Goal: Information Seeking & Learning: Learn about a topic

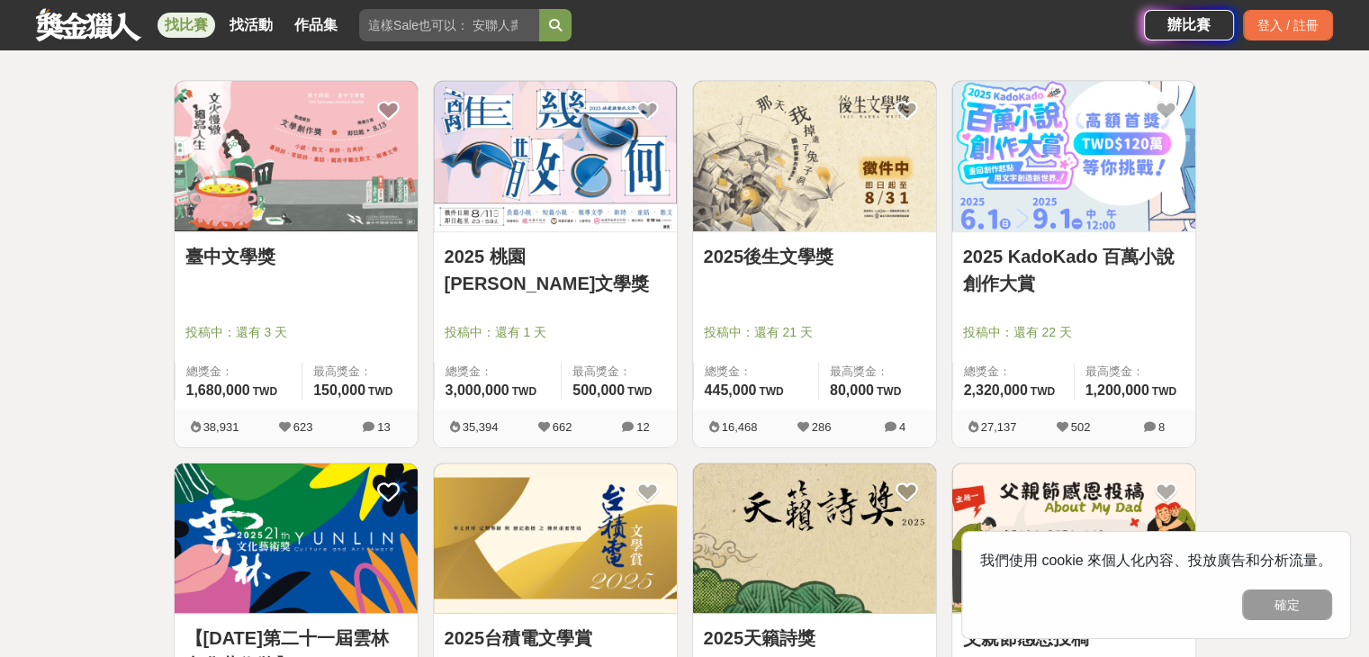
scroll to position [282, 0]
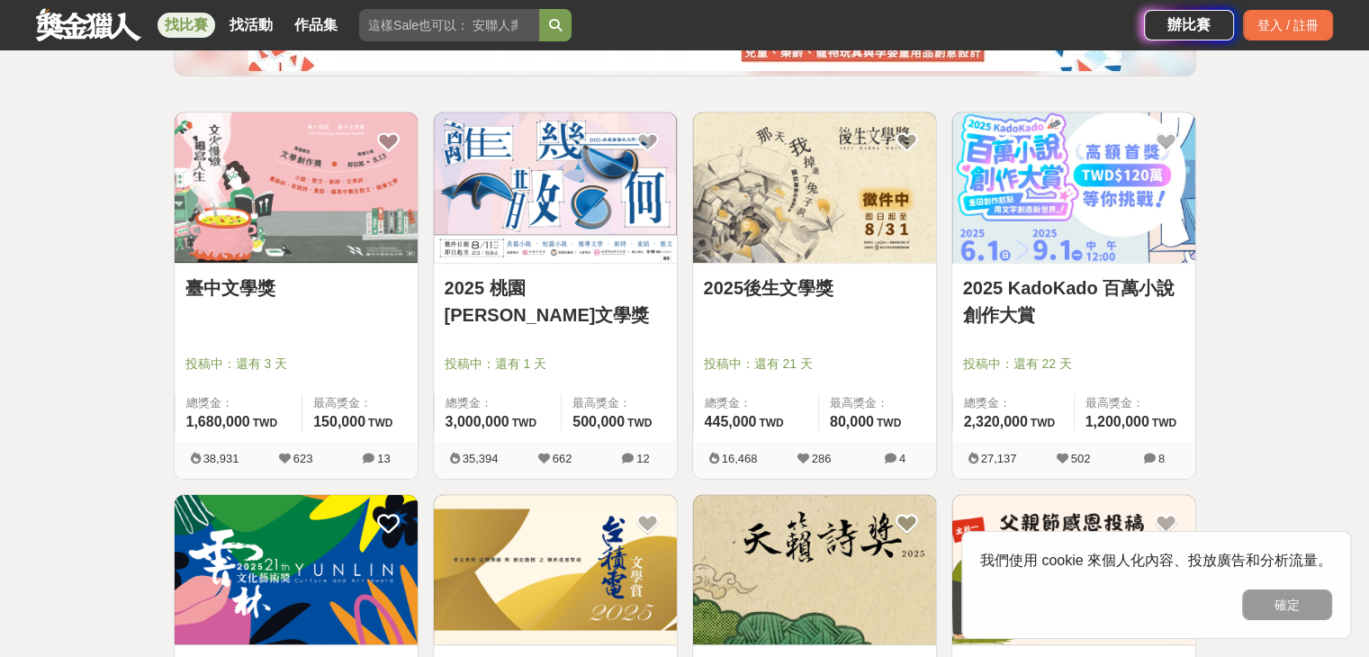
drag, startPoint x: 515, startPoint y: 140, endPoint x: 532, endPoint y: 149, distance: 18.9
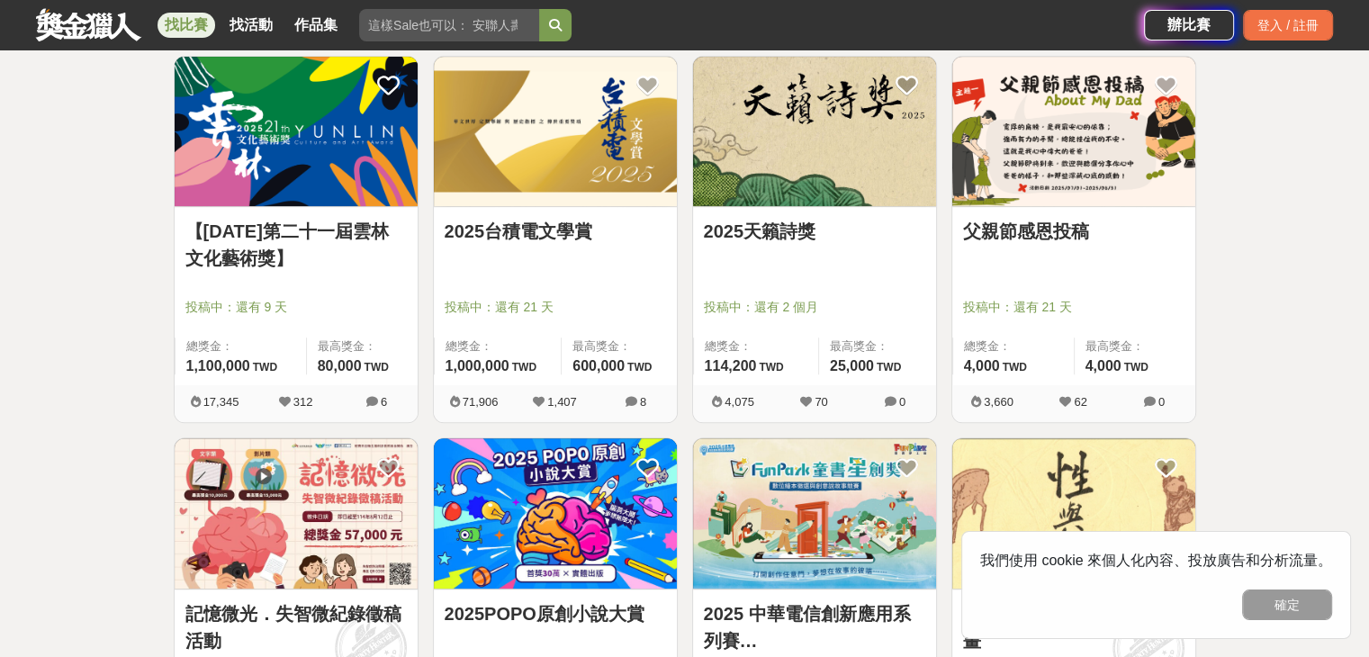
scroll to position [822, 0]
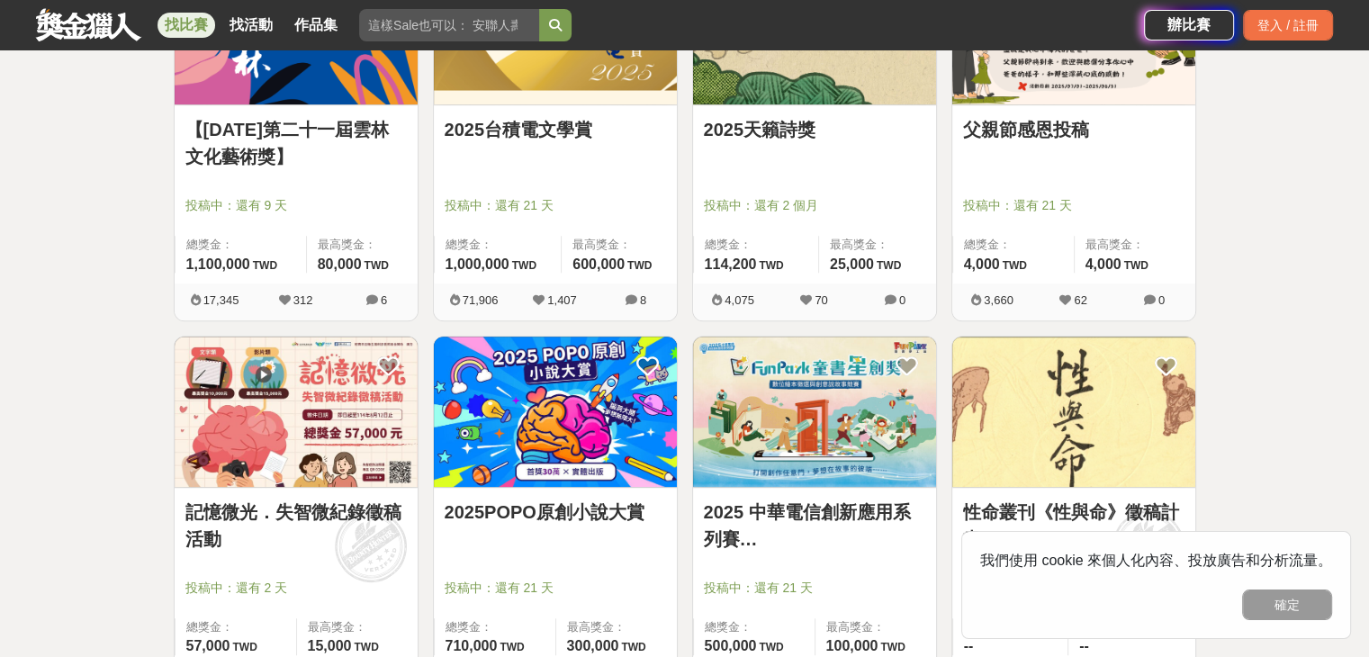
drag, startPoint x: 1030, startPoint y: 151, endPoint x: 1017, endPoint y: 91, distance: 61.6
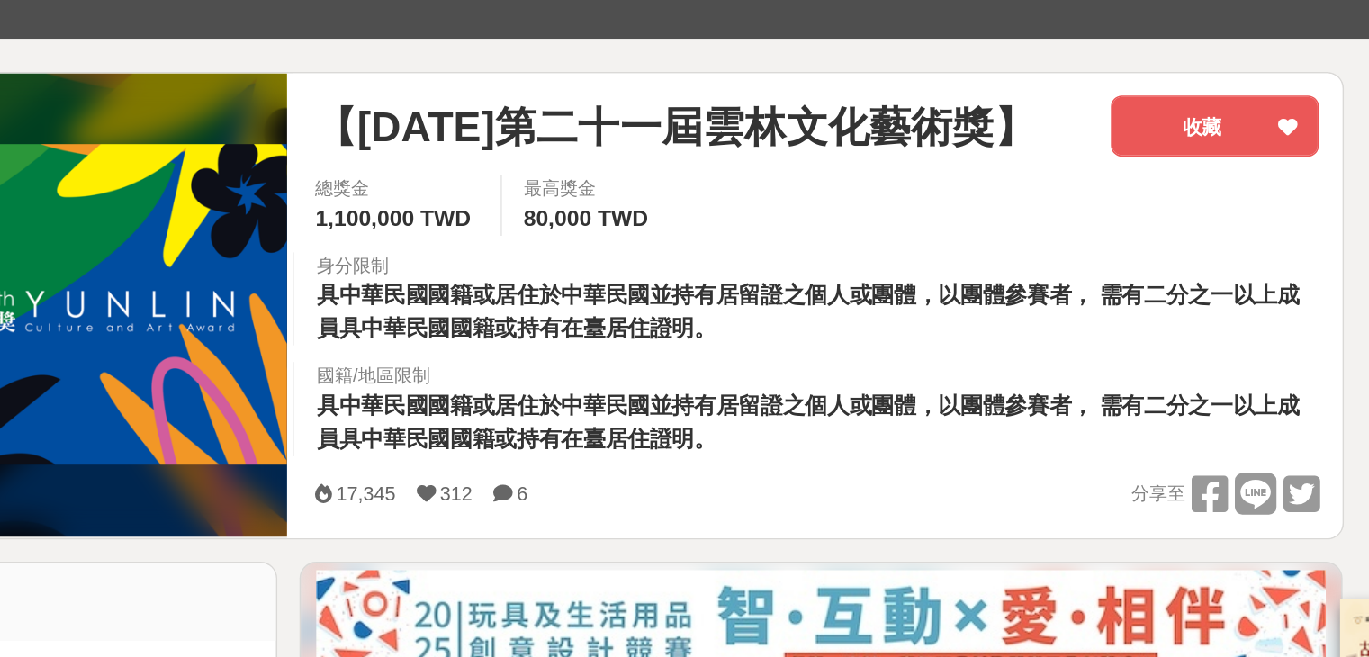
scroll to position [125, 0]
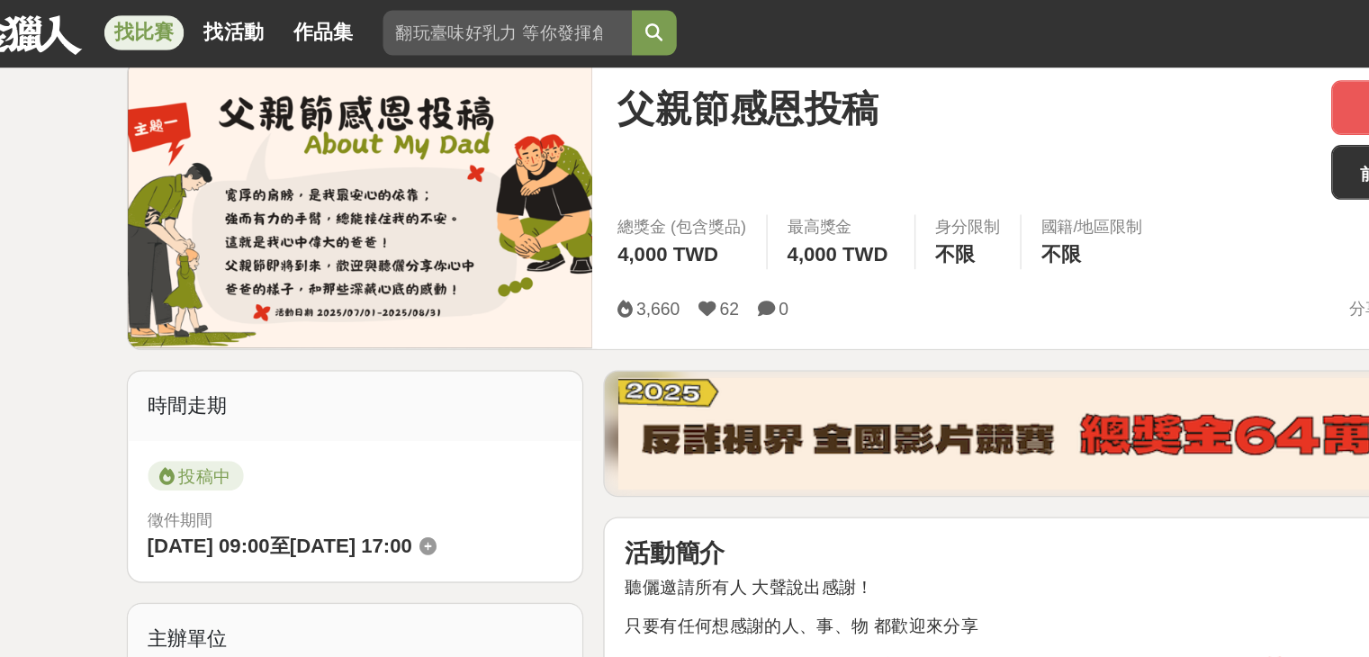
scroll to position [174, 0]
